Goal: Find specific page/section

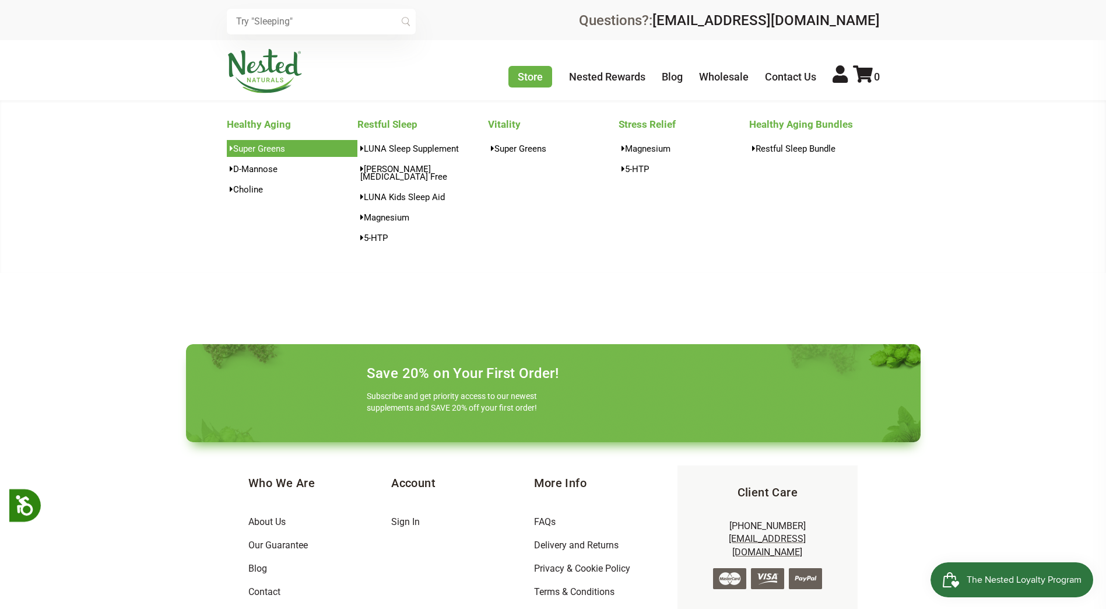
click at [278, 146] on link "Super Greens" at bounding box center [292, 148] width 131 height 17
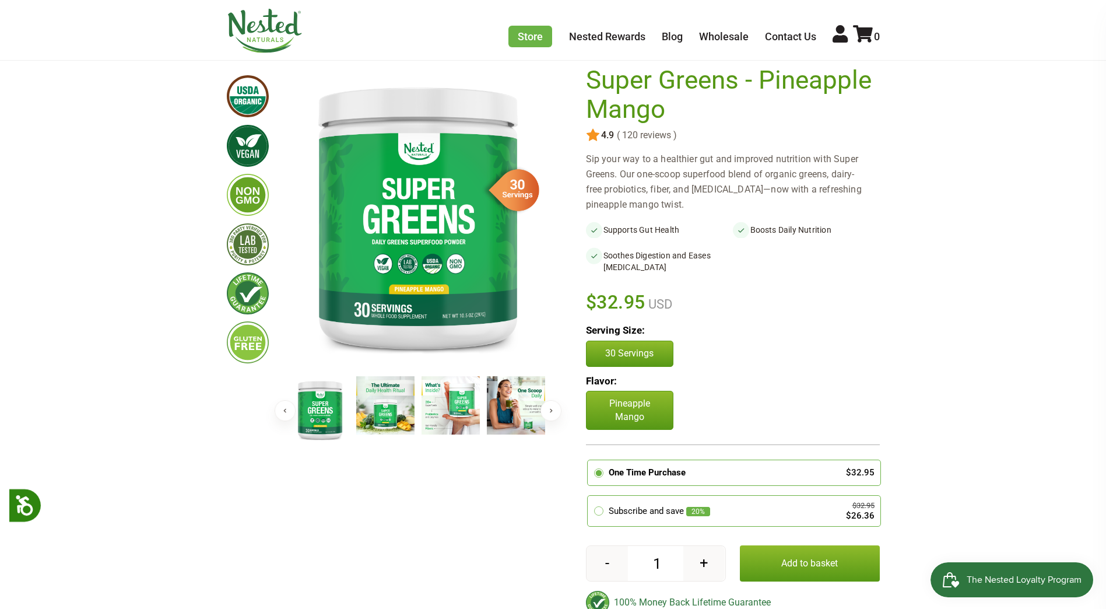
scroll to position [117, 0]
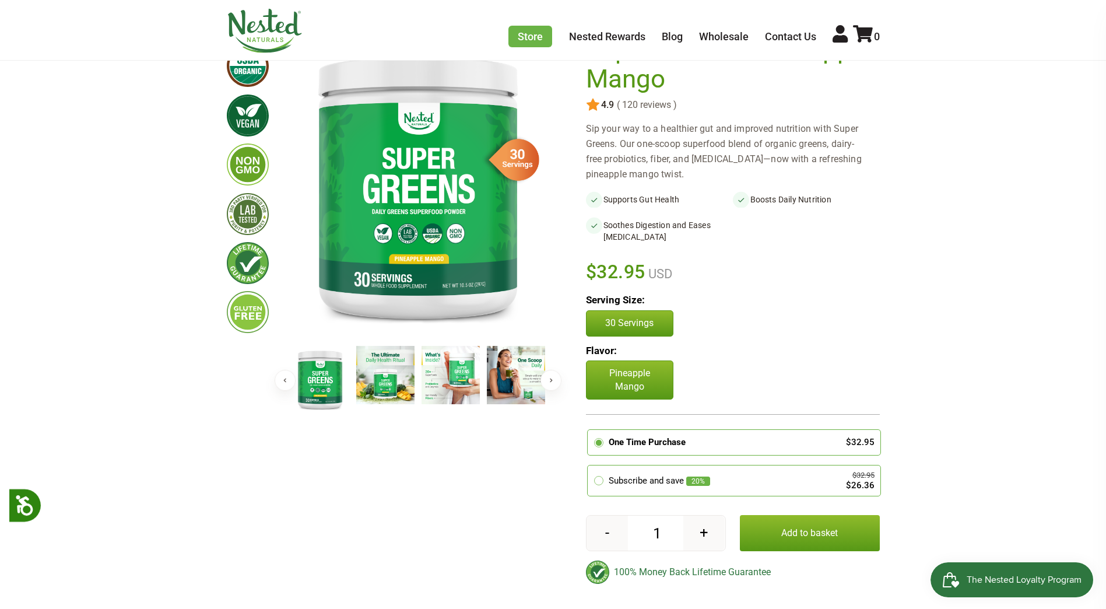
click at [369, 43] on div "Store Healthy Aging Super Greens D-Mannose Choline Restful Sleep LUNA Sleep Sup…" at bounding box center [553, 31] width 653 height 44
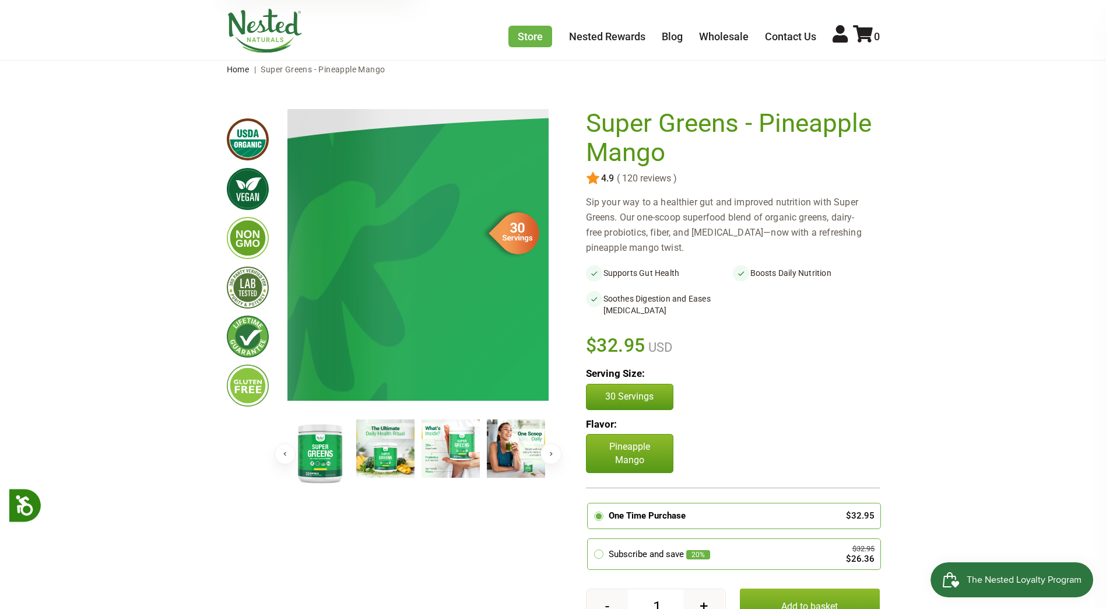
scroll to position [0, 0]
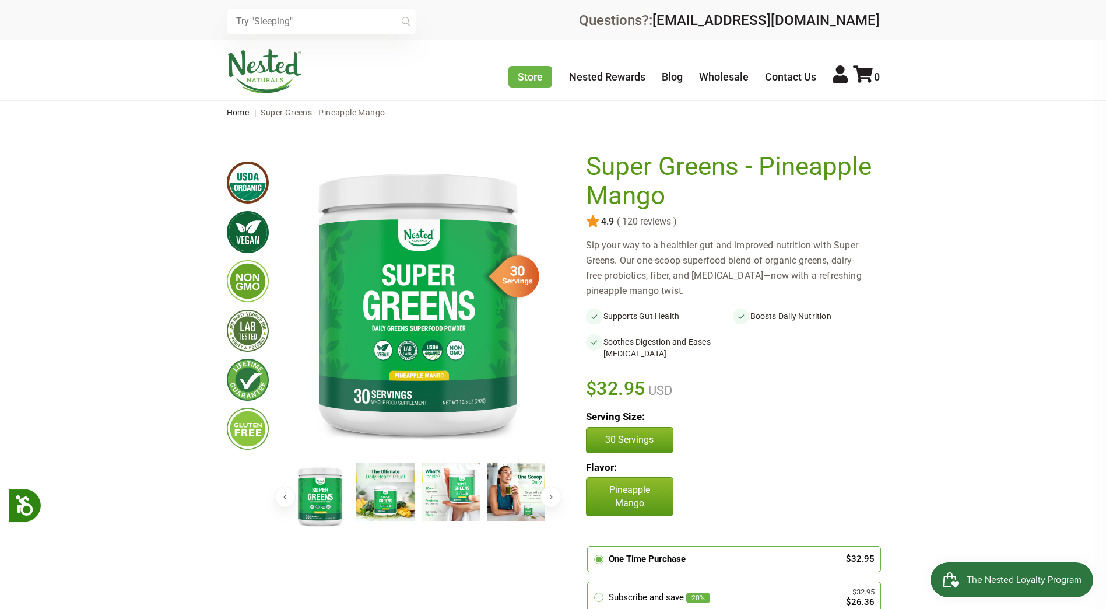
click at [318, 17] on input "text" at bounding box center [321, 22] width 189 height 26
paste input "Super Lion's Mane Mushroom + Greens Blend"
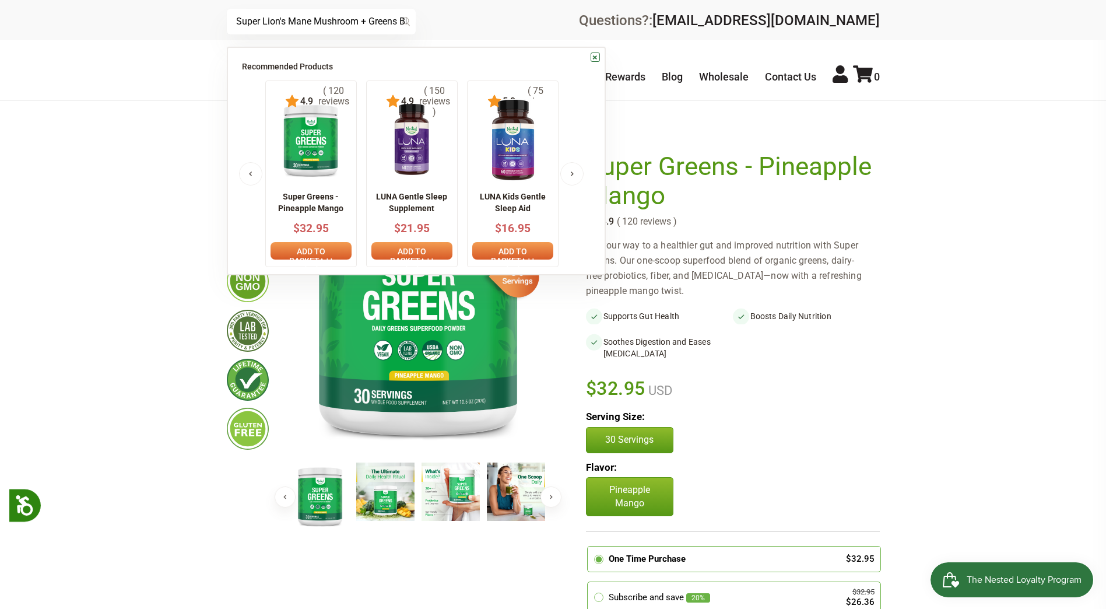
scroll to position [0, 17]
type input "Super Lion's Mane Mushroom + Greens Blend"
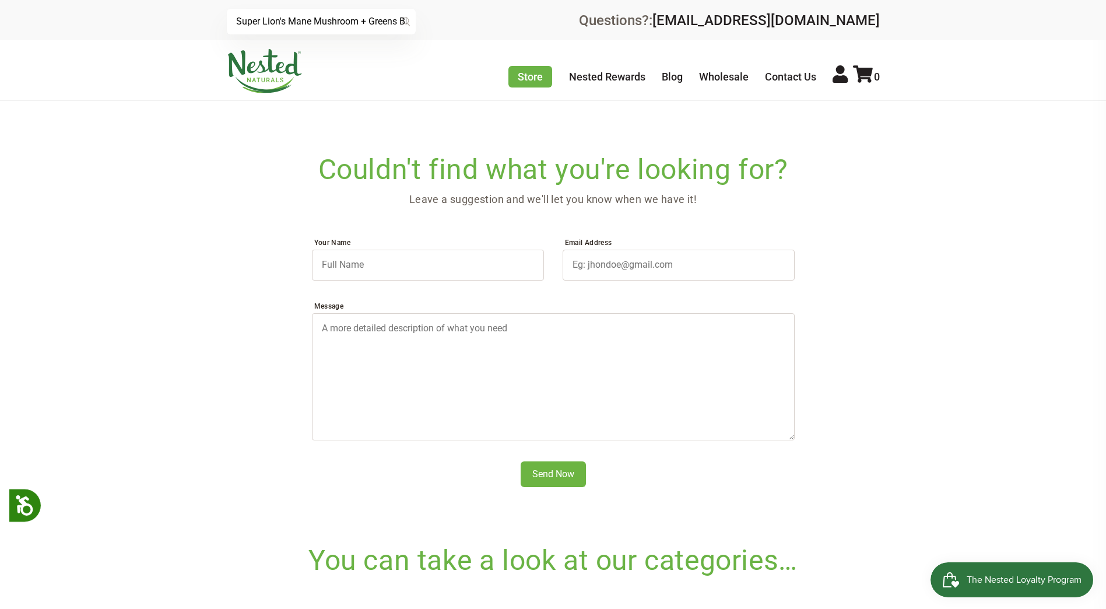
click at [297, 4] on div "Super Lion's Mane Mushroom + Greens Blend × Recommended Products Previous 150 4…" at bounding box center [553, 20] width 1106 height 40
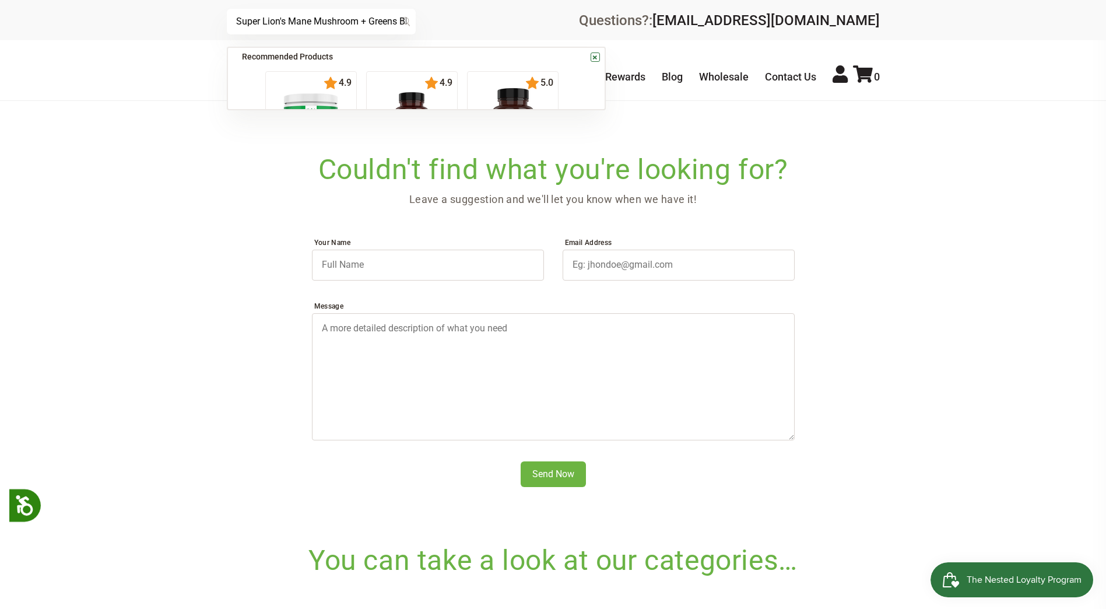
scroll to position [0, 17]
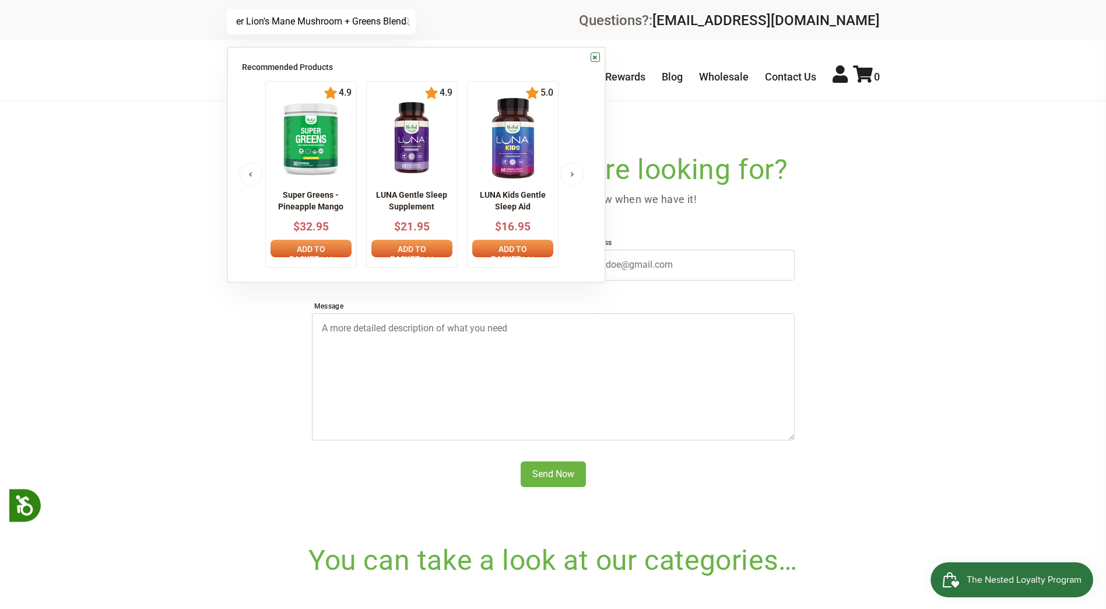
drag, startPoint x: 359, startPoint y: 17, endPoint x: 647, endPoint y: 23, distance: 288.1
click at [639, 36] on div "Super Lion's Mane Mushroom + Greens Blend × Recommended Products Previous 150 4…" at bounding box center [553, 20] width 1106 height 40
type input "Super Lion's Mane Mushroom"
drag, startPoint x: 125, startPoint y: 195, endPoint x: 133, endPoint y: 188, distance: 10.3
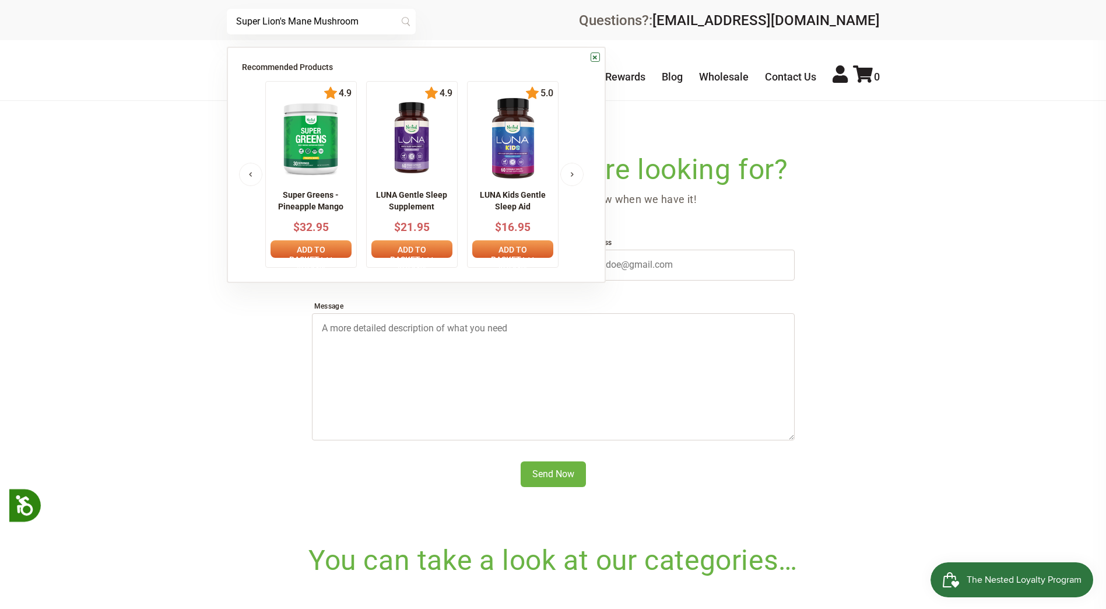
click at [126, 195] on main "Super Lion's Mane Mushroom + Greens Blend Search Couldn't find what you're look…" at bounding box center [553, 348] width 1106 height 449
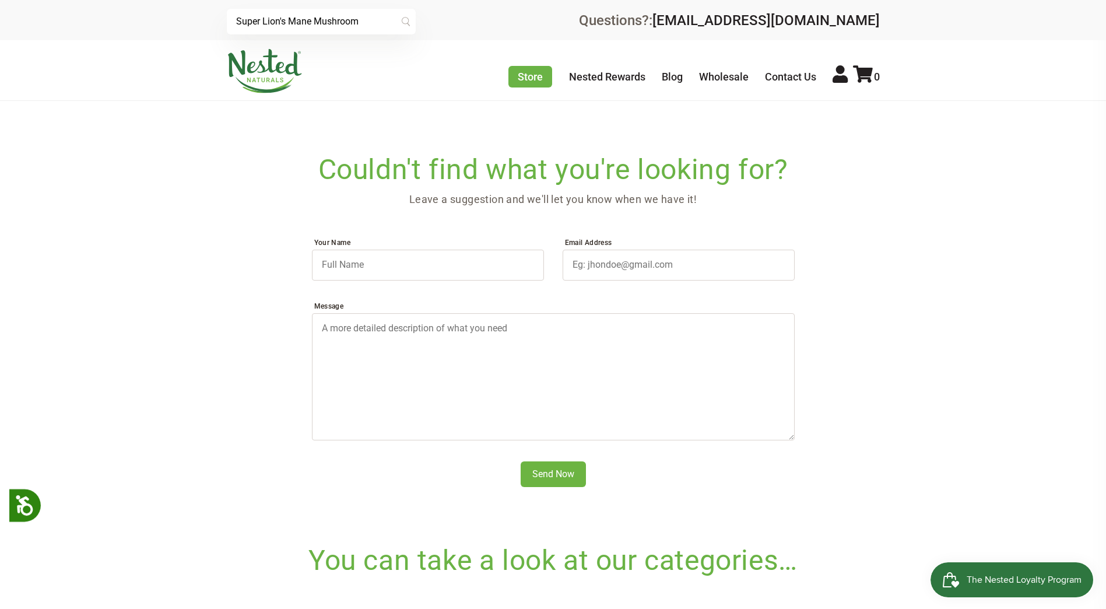
click at [371, 19] on input "Super Lion's Mane Mushroom" at bounding box center [321, 22] width 189 height 26
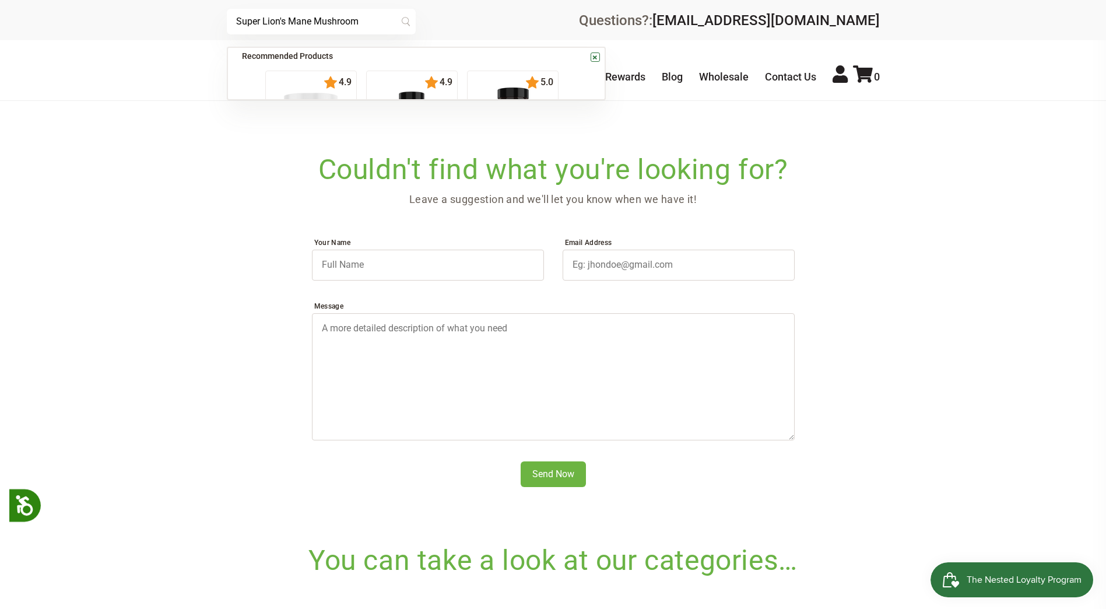
drag, startPoint x: 371, startPoint y: 19, endPoint x: 203, endPoint y: 2, distance: 169.4
click at [206, 2] on div "Super Lion's Mane Mushroom × Recommended Products Previous 150 4.9 LUNA Gentle …" at bounding box center [553, 20] width 1106 height 40
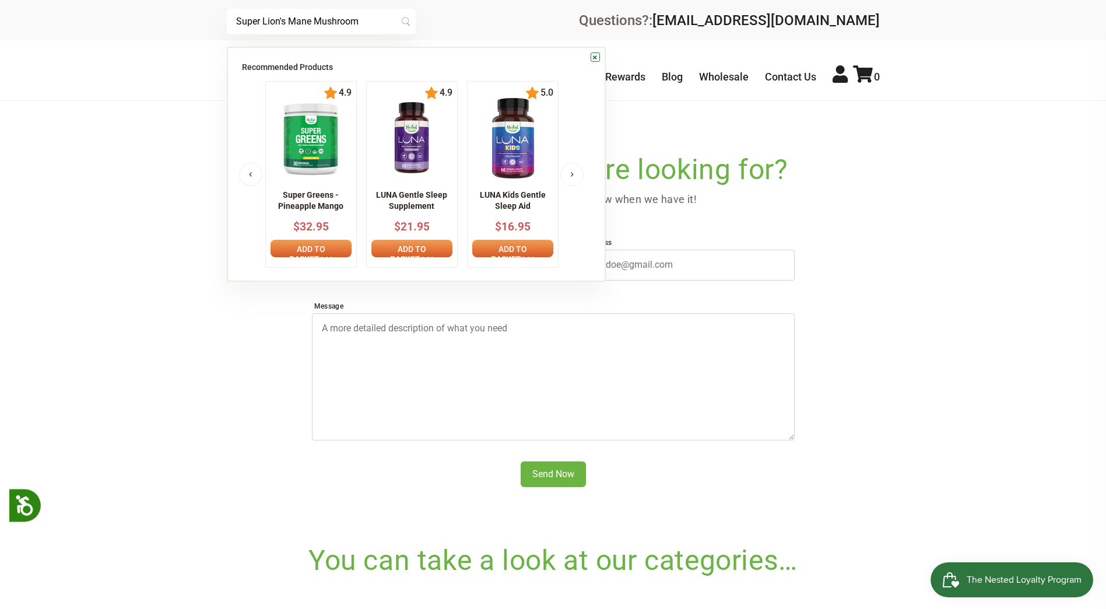
click at [150, 7] on div "Super Lion's Mane Mushroom × Recommended Products Previous 150 4.9 LUNA Gentle …" at bounding box center [553, 20] width 1106 height 40
click at [371, 20] on input "Super Lion's Mane Mushroom" at bounding box center [321, 22] width 189 height 26
drag, startPoint x: 371, startPoint y: 20, endPoint x: 359, endPoint y: 17, distance: 12.7
click at [359, 17] on input "Super Lion's Mane Mushroom" at bounding box center [321, 22] width 189 height 26
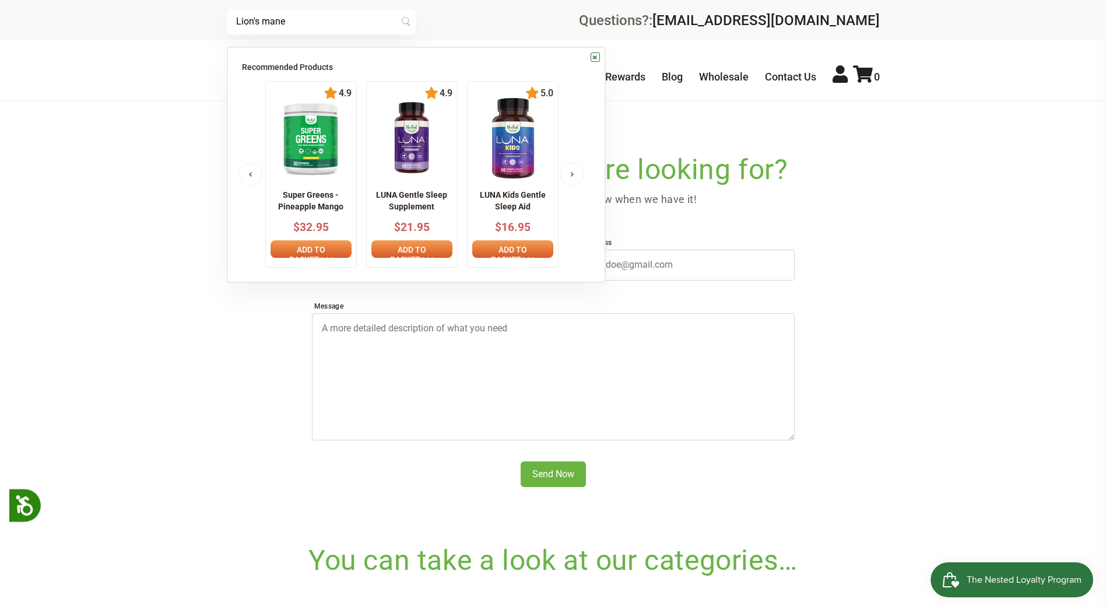
type input "Lion's mane"
